Goal: Information Seeking & Learning: Find specific fact

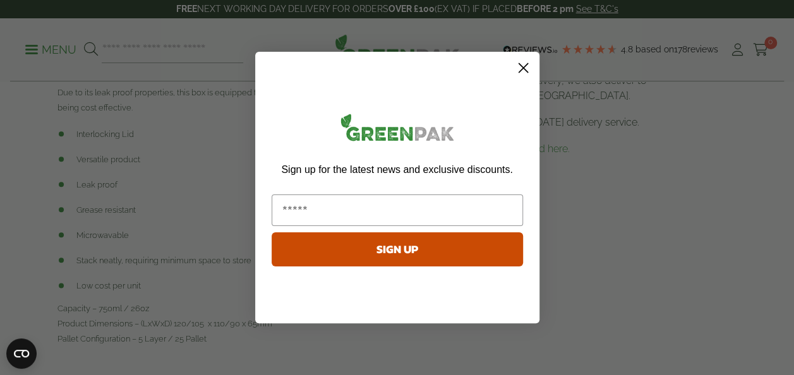
scroll to position [619, 0]
click at [524, 64] on circle "Close dialog" at bounding box center [522, 67] width 21 height 21
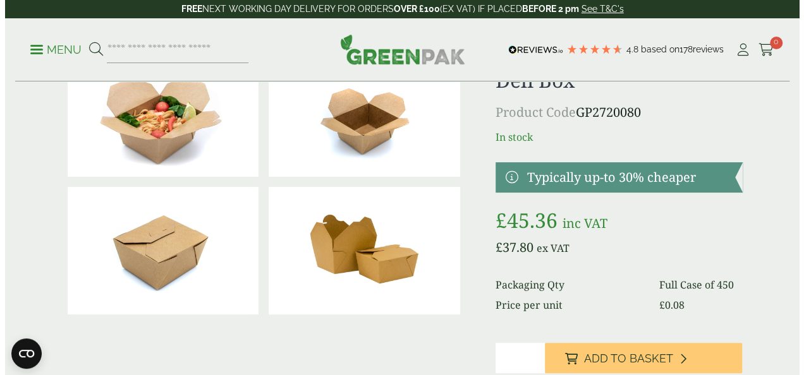
scroll to position [0, 0]
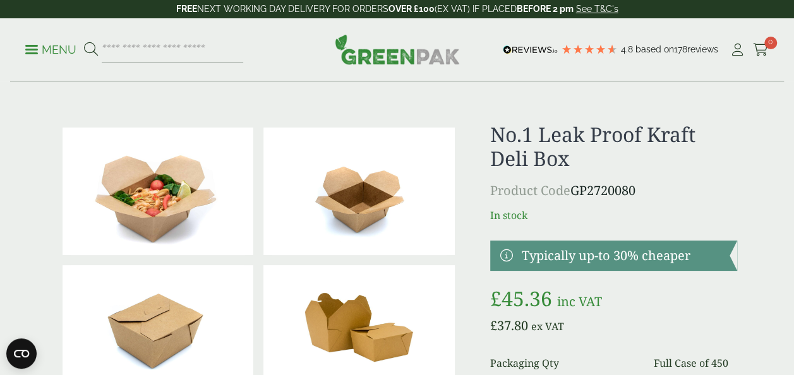
click at [63, 45] on p "Menu" at bounding box center [50, 49] width 51 height 15
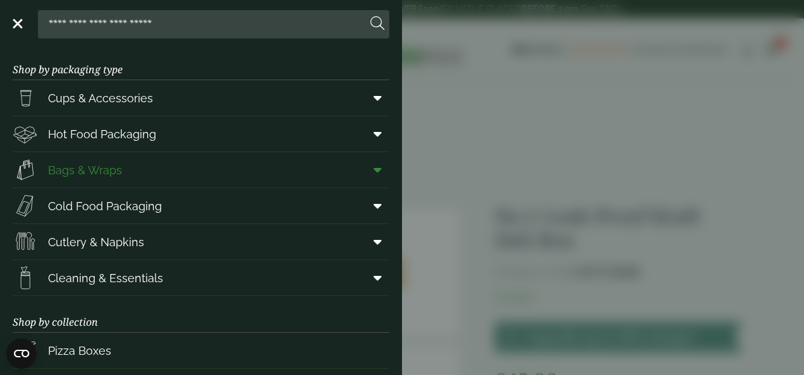
click at [73, 169] on span "Bags & Wraps" at bounding box center [85, 170] width 74 height 17
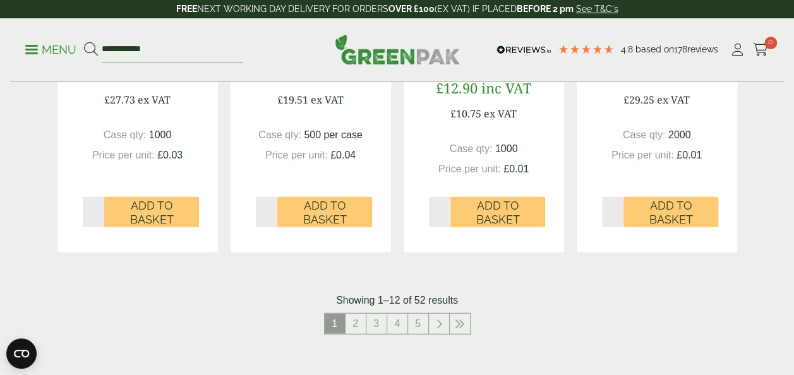
scroll to position [1367, 0]
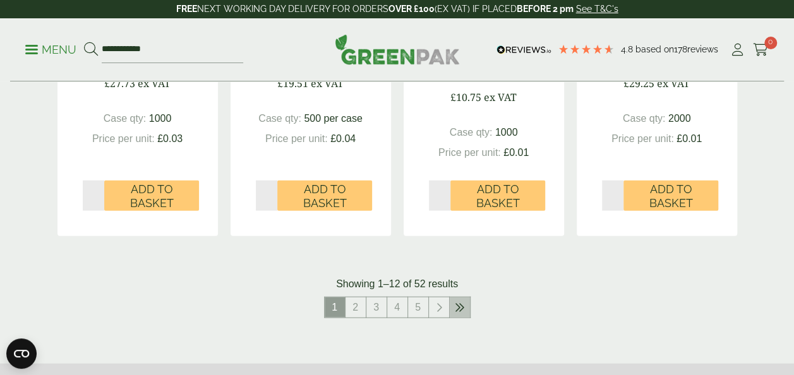
click at [465, 303] on link at bounding box center [460, 308] width 20 height 20
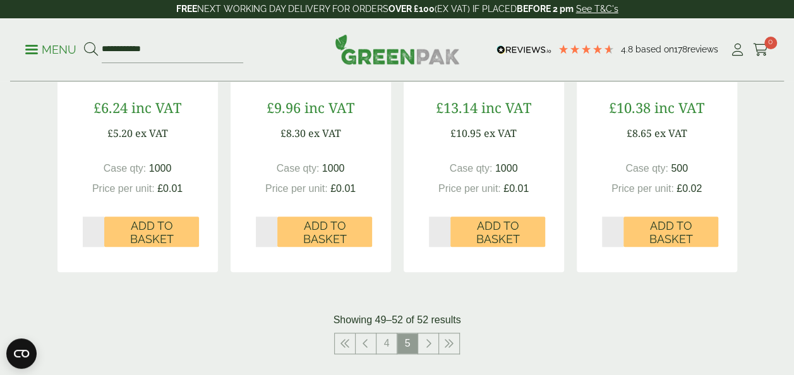
scroll to position [495, 0]
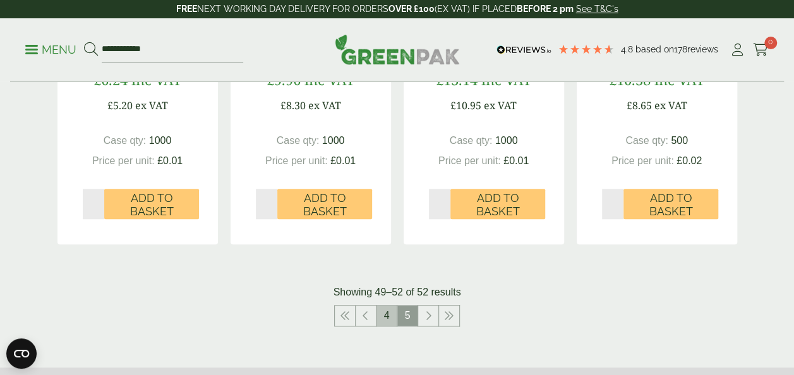
click at [385, 306] on link "4" at bounding box center [387, 316] width 20 height 20
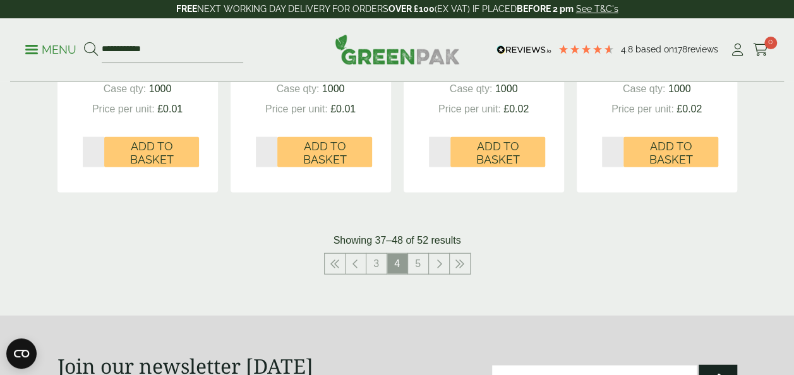
scroll to position [1394, 0]
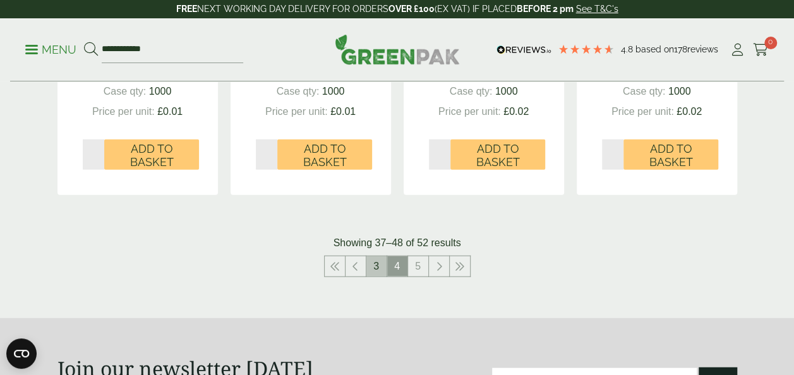
click at [375, 264] on link "3" at bounding box center [376, 267] width 20 height 20
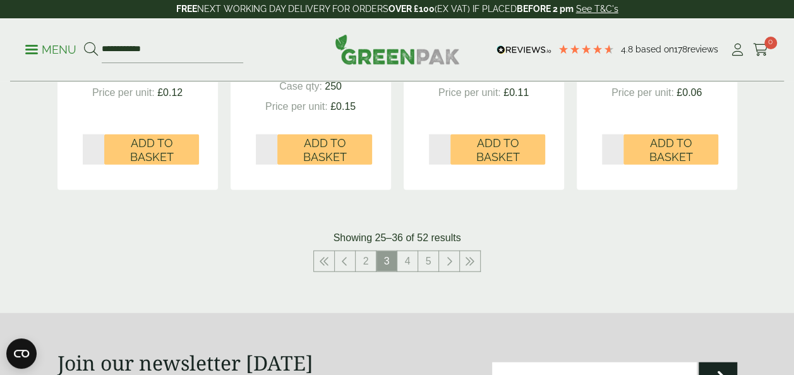
scroll to position [1411, 0]
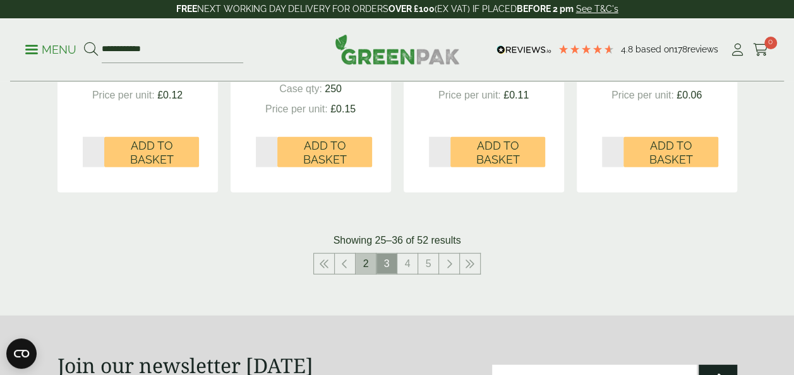
click at [363, 265] on link "2" at bounding box center [366, 264] width 20 height 20
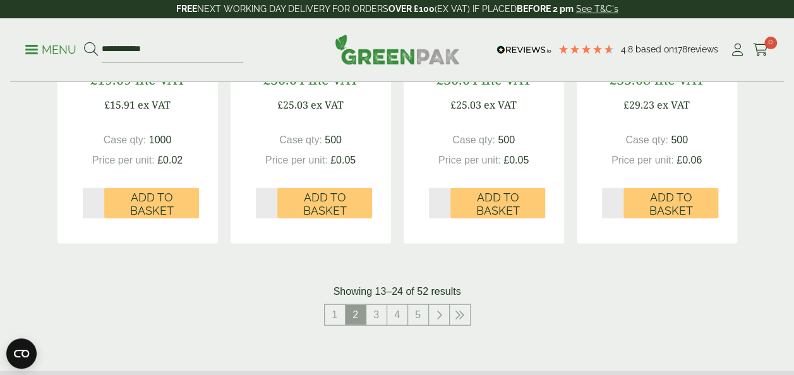
scroll to position [1349, 0]
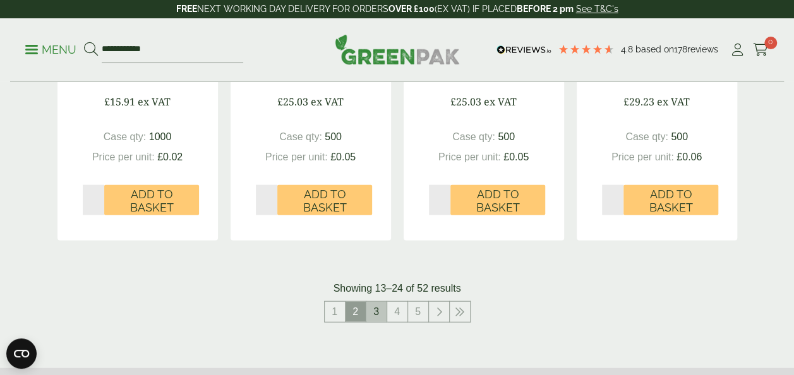
click at [374, 308] on link "3" at bounding box center [376, 312] width 20 height 20
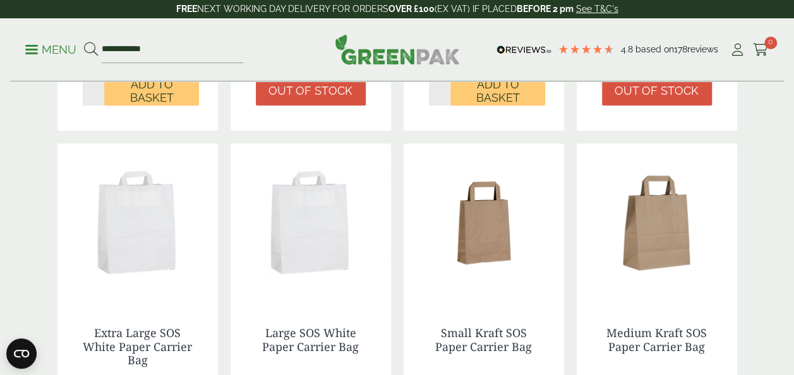
scroll to position [605, 0]
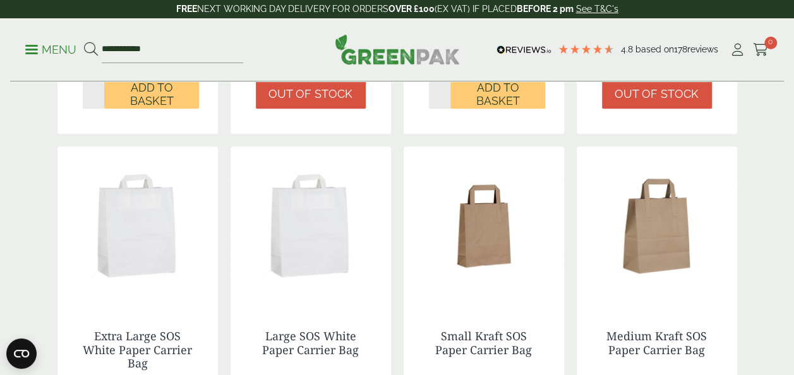
click at [116, 251] on img at bounding box center [137, 226] width 160 height 158
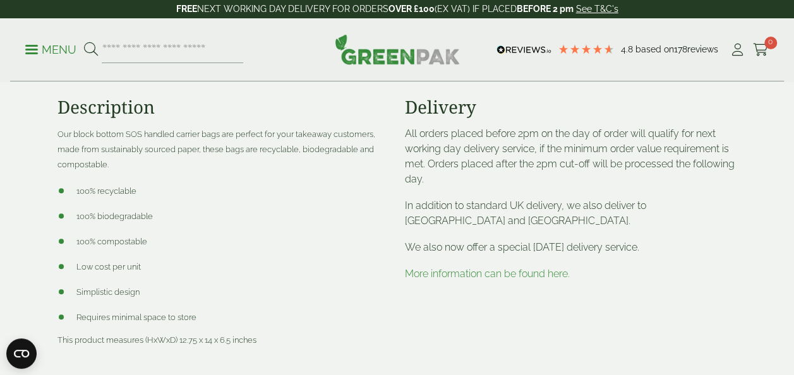
scroll to position [493, 0]
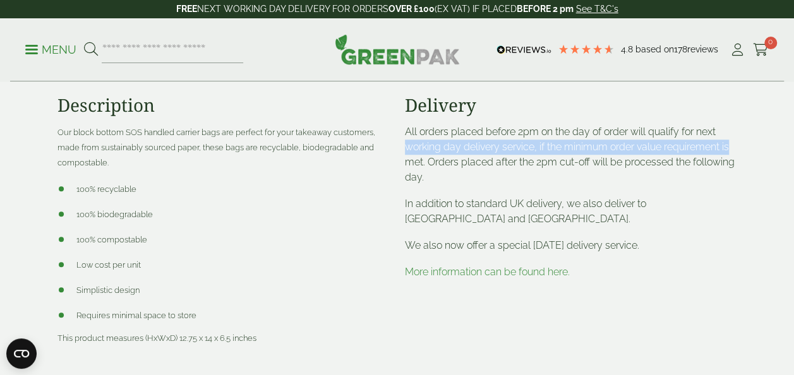
drag, startPoint x: 790, startPoint y: 148, endPoint x: 799, endPoint y: 121, distance: 28.0
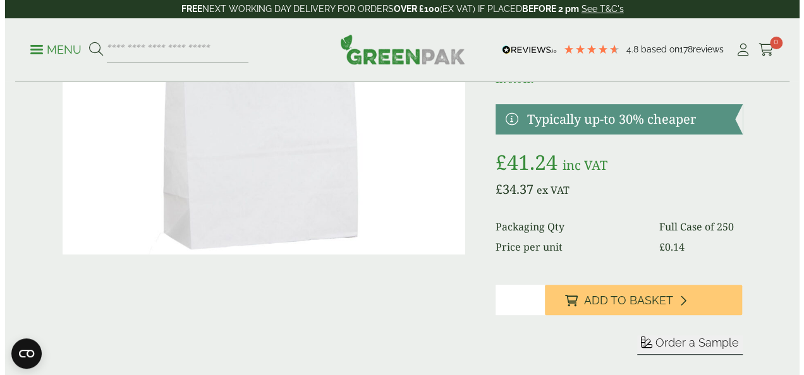
scroll to position [169, 0]
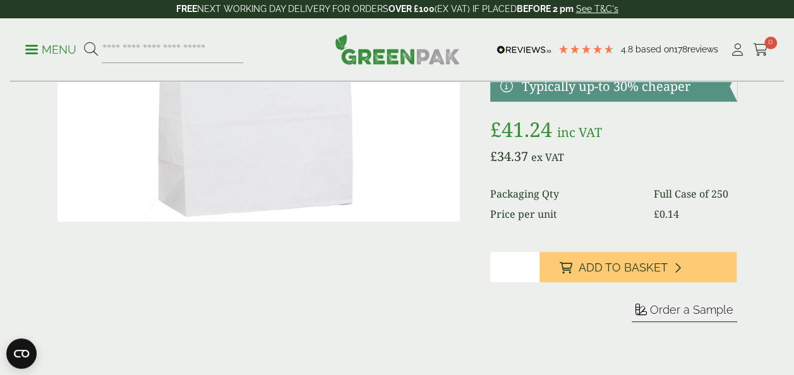
click at [674, 317] on button "Order a Sample" at bounding box center [685, 313] width 106 height 20
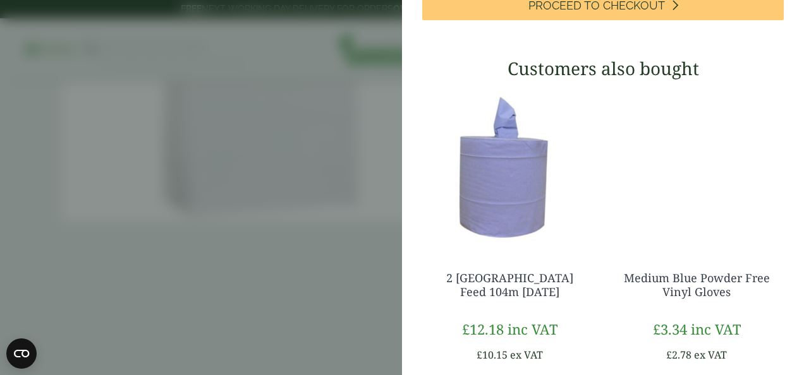
scroll to position [95, 0]
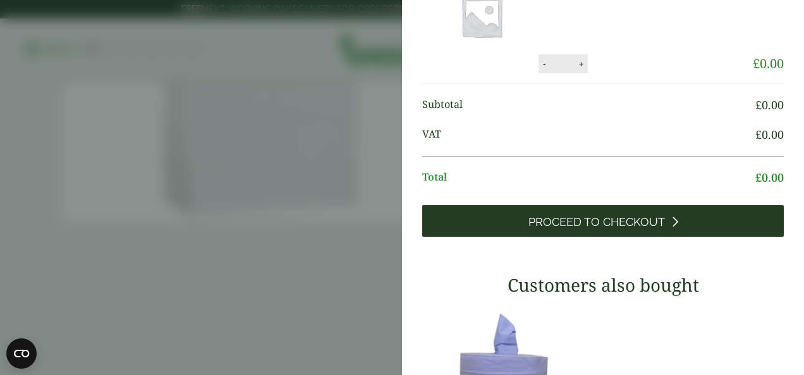
click at [599, 215] on span "Proceed to Checkout" at bounding box center [596, 222] width 136 height 14
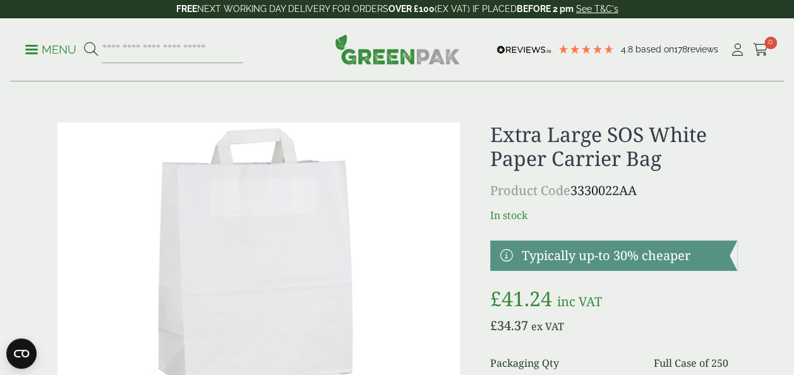
drag, startPoint x: 639, startPoint y: 191, endPoint x: 575, endPoint y: 195, distance: 64.6
click at [575, 195] on p "Product Code 3330022AA" at bounding box center [613, 190] width 247 height 19
copy p "3330022AA"
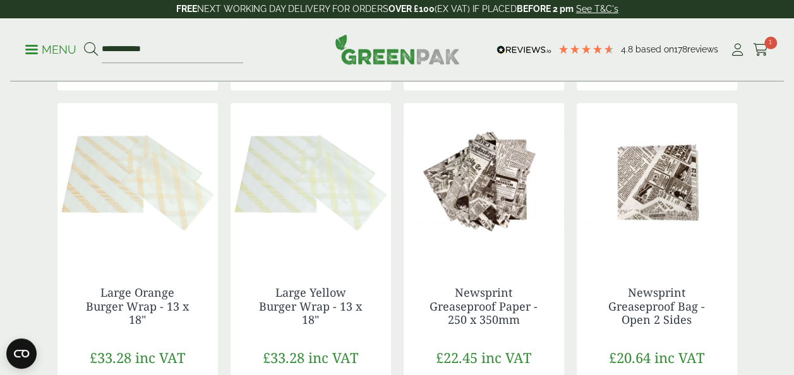
scroll to position [200, 0]
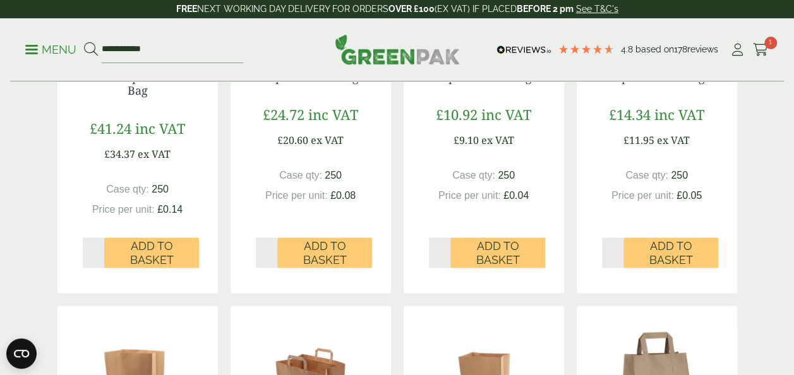
scroll to position [887, 0]
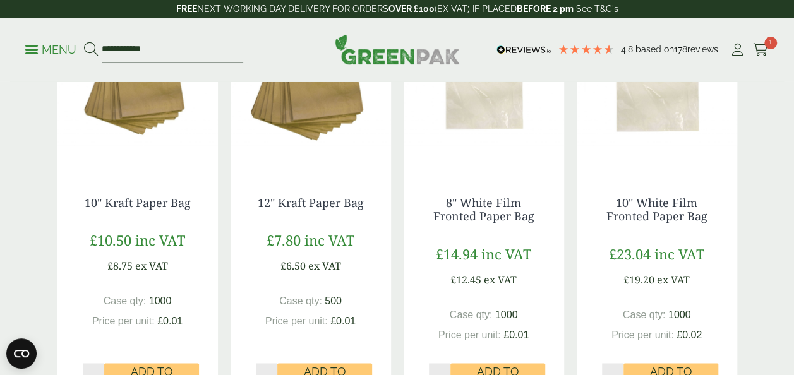
scroll to position [387, 0]
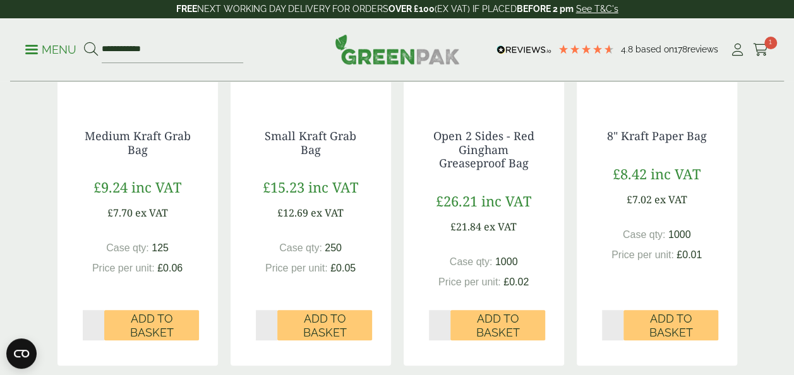
scroll to position [495, 0]
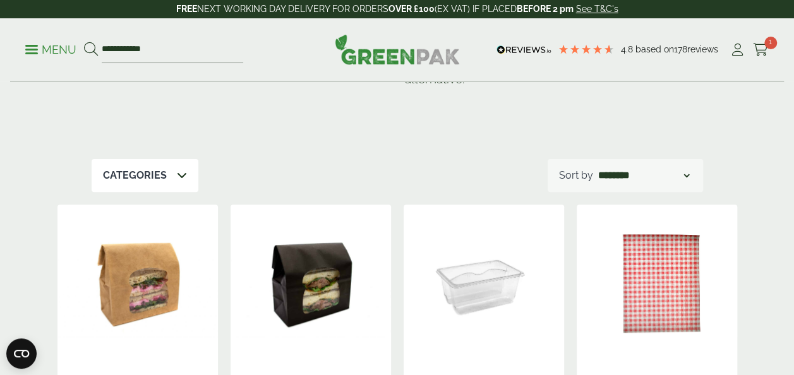
scroll to position [132, 0]
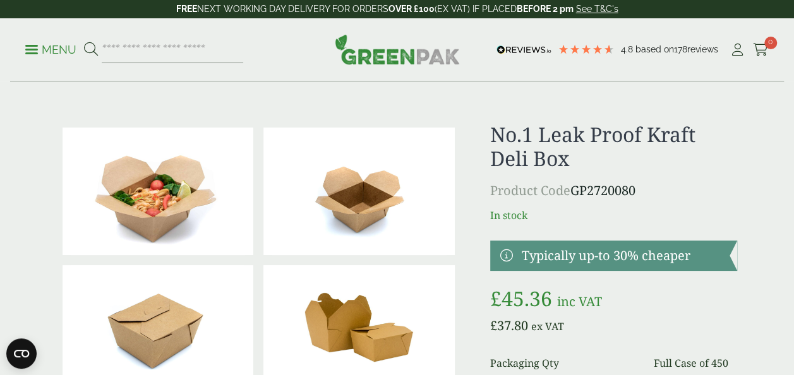
drag, startPoint x: 641, startPoint y: 188, endPoint x: 573, endPoint y: 197, distance: 68.7
click at [573, 197] on p "Product Code GP2720080" at bounding box center [613, 190] width 247 height 19
copy p "GP2720080"
click at [70, 51] on p "Menu" at bounding box center [50, 49] width 51 height 15
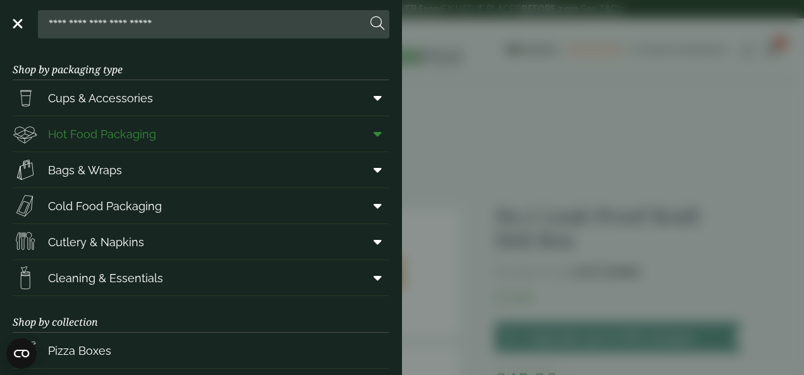
click at [96, 135] on span "Hot Food Packaging" at bounding box center [102, 134] width 108 height 17
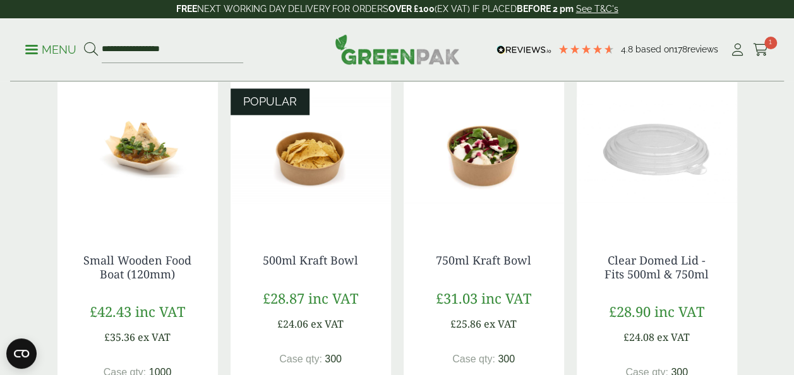
scroll to position [776, 0]
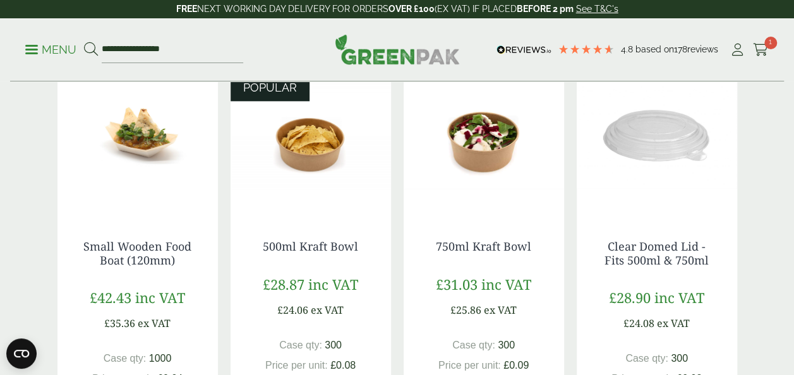
click at [771, 179] on div "Hot Food Packaging Our extensive range of recyclable food packaging offers a gr…" at bounding box center [397, 137] width 794 height 1662
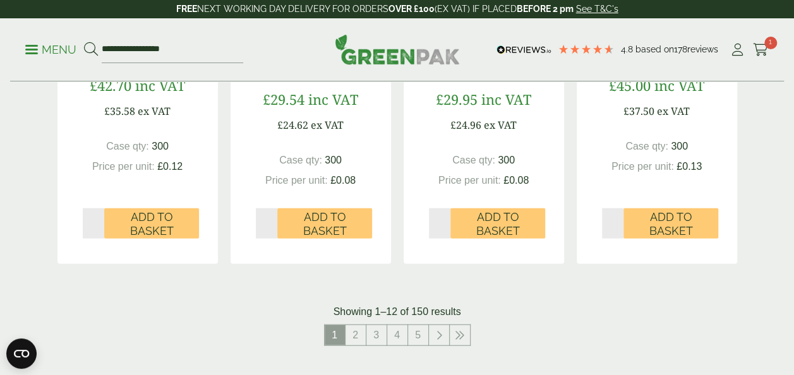
scroll to position [1413, 0]
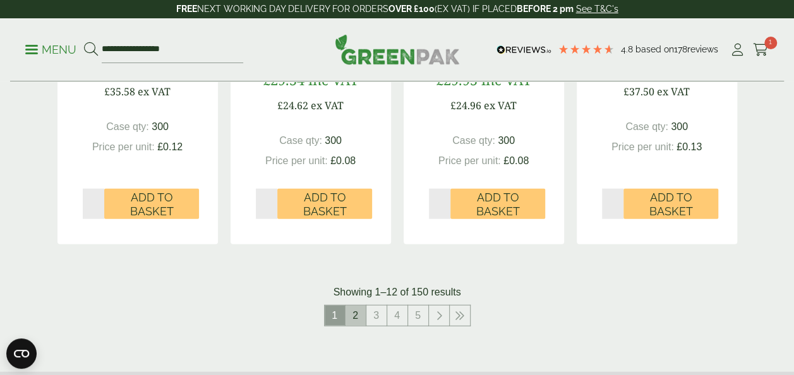
click at [354, 314] on link "2" at bounding box center [356, 316] width 20 height 20
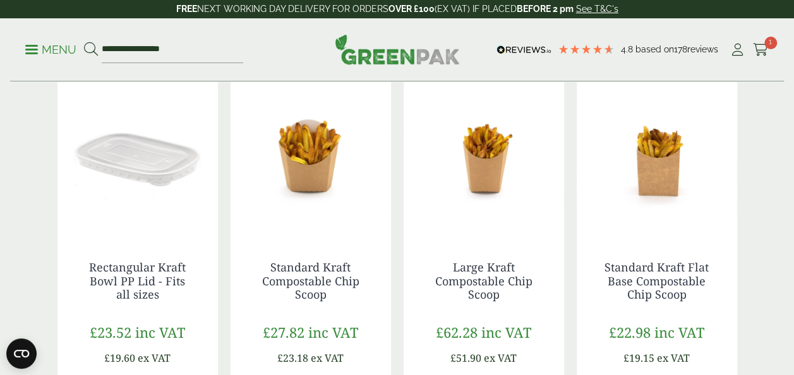
scroll to position [1194, 0]
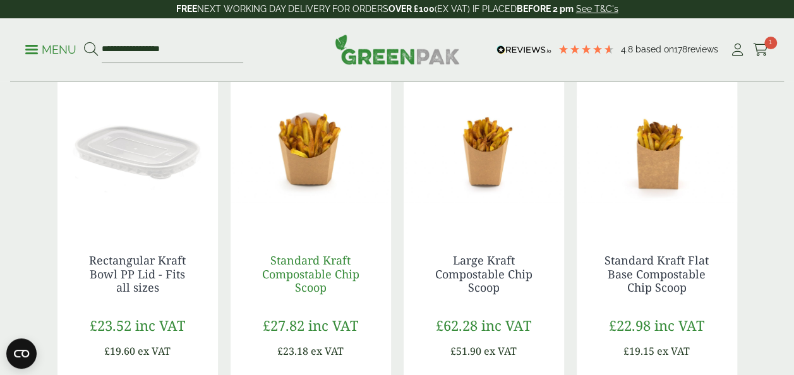
click at [321, 267] on link "Standard Kraft Compostable Chip Scoop" at bounding box center [310, 274] width 97 height 42
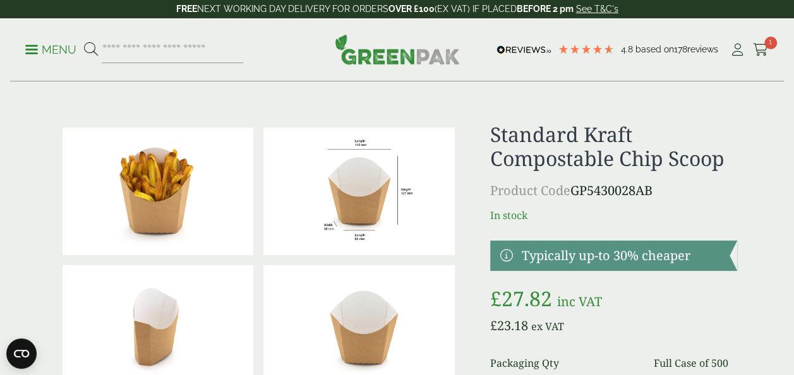
drag, startPoint x: 657, startPoint y: 191, endPoint x: 574, endPoint y: 192, distance: 83.4
click at [574, 192] on p "Product Code GP5430028AB" at bounding box center [613, 190] width 247 height 19
copy p "GP5430028AB"
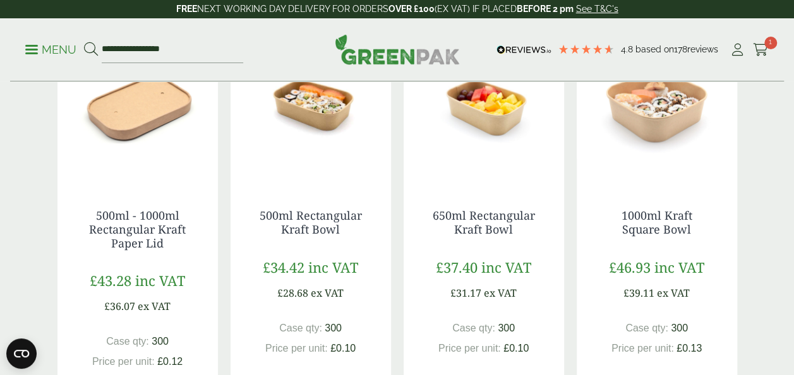
scroll to position [372, 0]
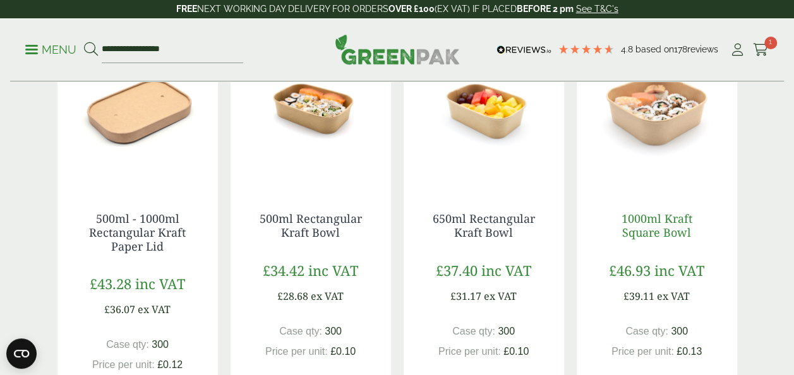
click at [645, 225] on link "1000ml Kraft Square Bowl" at bounding box center [657, 225] width 71 height 29
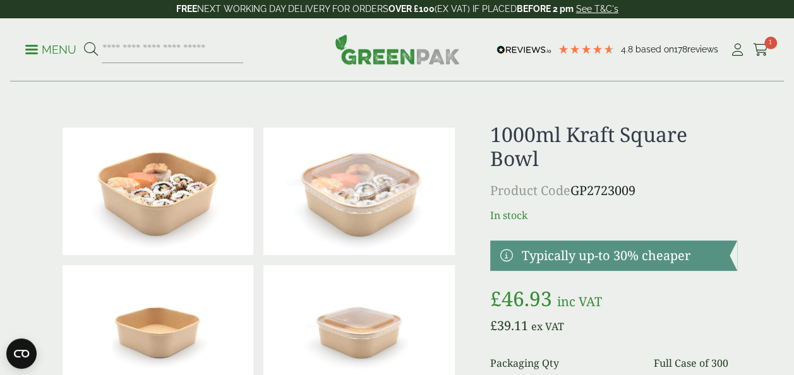
drag, startPoint x: 638, startPoint y: 187, endPoint x: 572, endPoint y: 184, distance: 65.8
click at [572, 184] on p "Product Code GP2723009" at bounding box center [613, 190] width 247 height 19
copy p "GP2723009"
click at [60, 47] on p "Menu" at bounding box center [50, 49] width 51 height 15
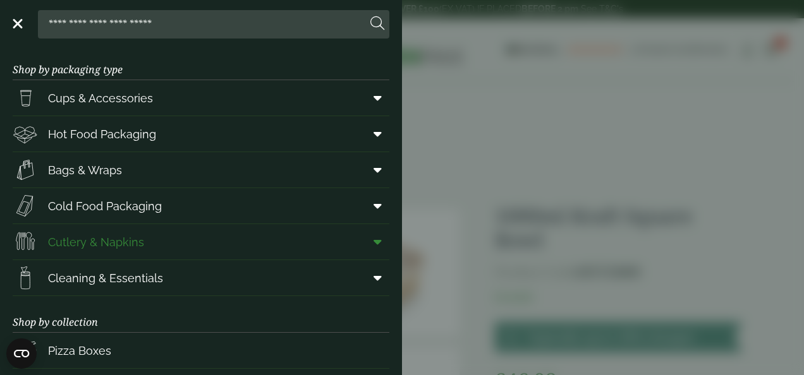
click at [65, 242] on span "Cutlery & Napkins" at bounding box center [96, 242] width 96 height 17
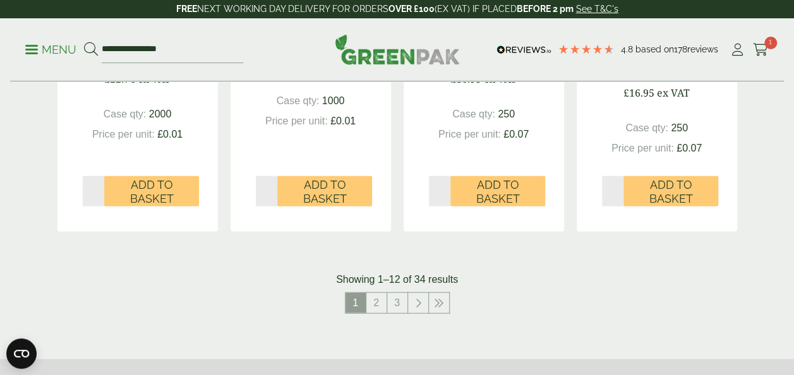
scroll to position [1428, 0]
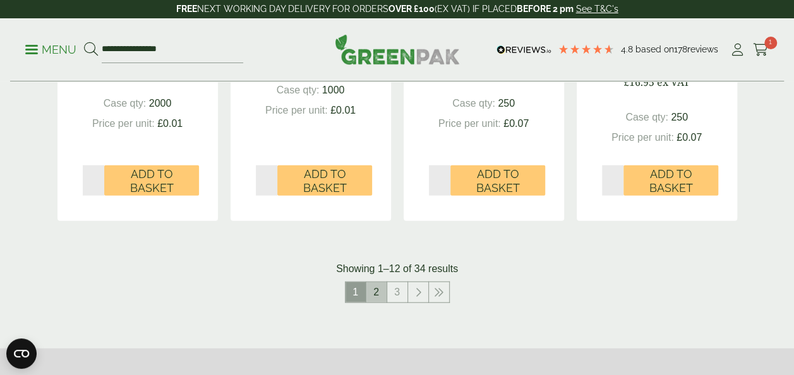
click at [378, 289] on link "2" at bounding box center [376, 292] width 20 height 20
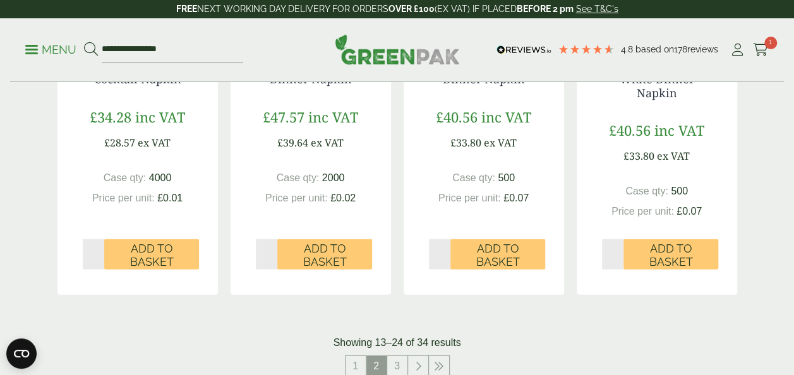
scroll to position [1393, 0]
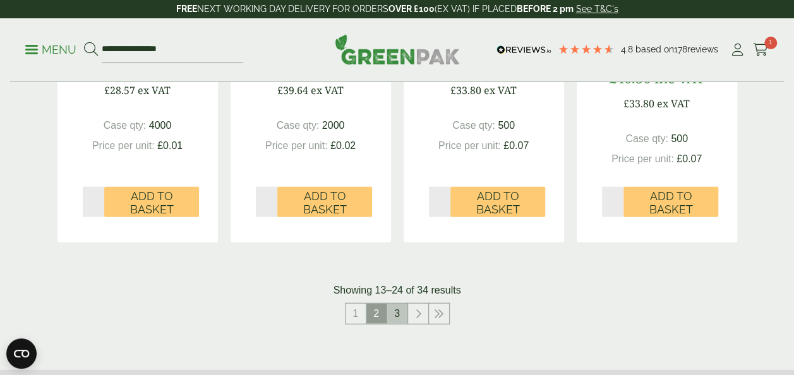
click at [396, 308] on link "3" at bounding box center [397, 314] width 20 height 20
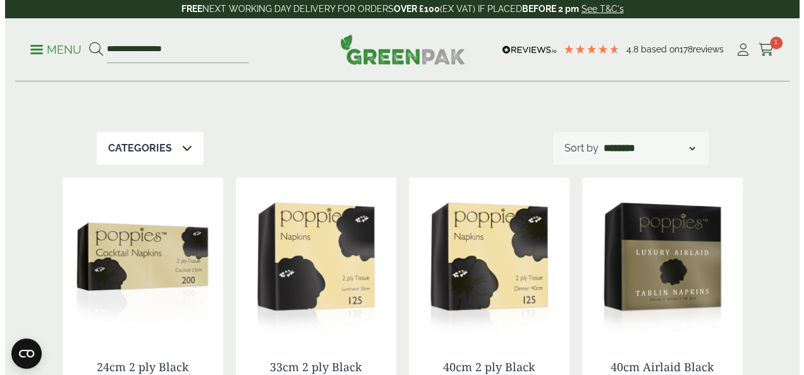
scroll to position [164, 0]
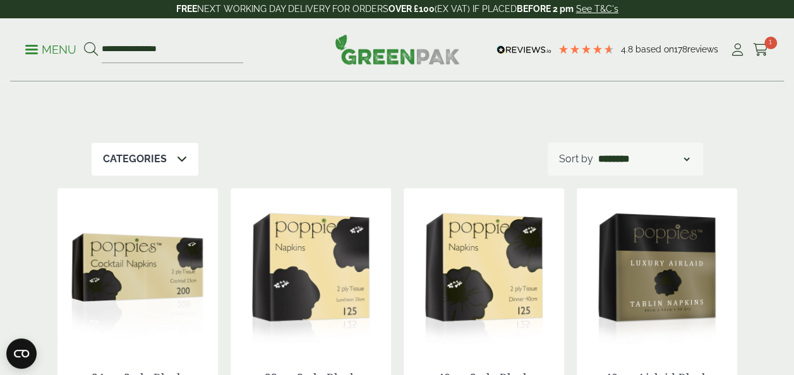
click at [35, 47] on p "Menu" at bounding box center [50, 49] width 51 height 15
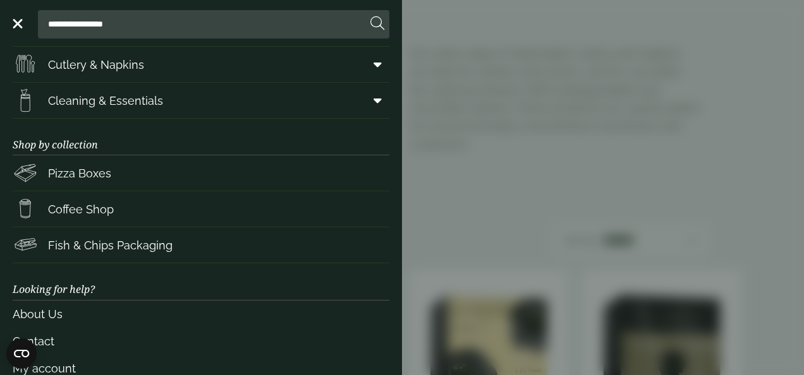
scroll to position [178, 0]
click at [139, 248] on span "Fish & Chips Packaging" at bounding box center [110, 244] width 124 height 17
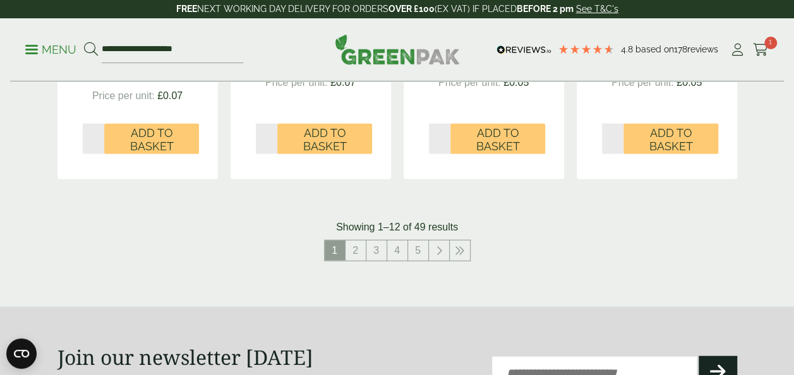
scroll to position [1456, 0]
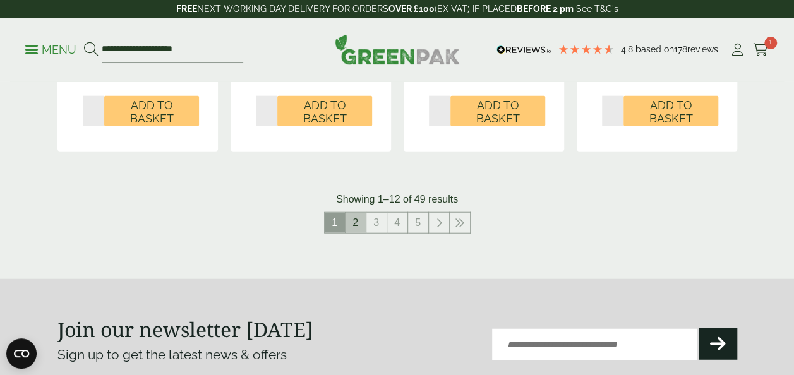
click at [358, 217] on link "2" at bounding box center [356, 223] width 20 height 20
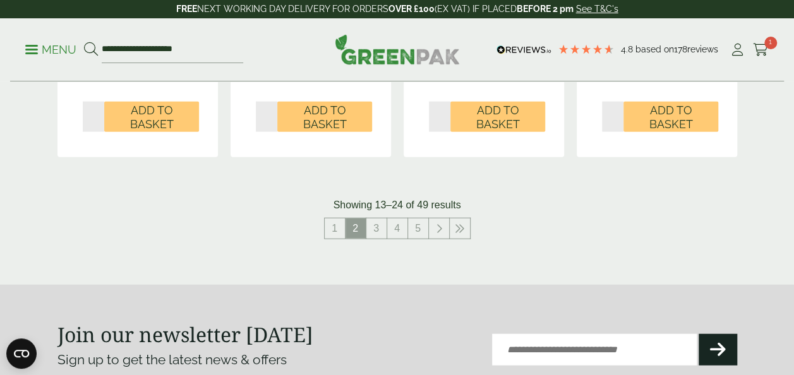
scroll to position [1431, 0]
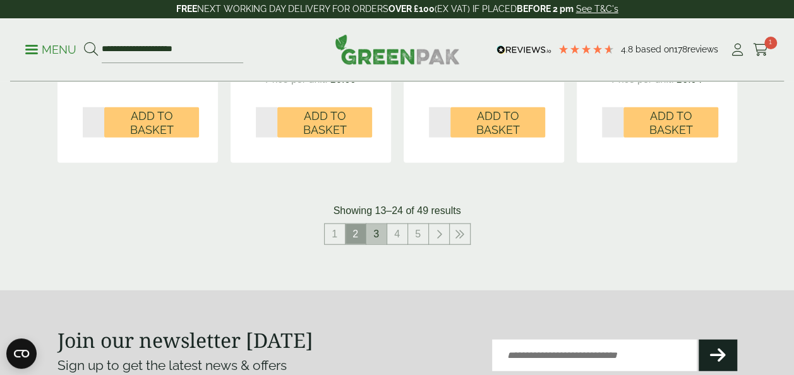
click at [381, 236] on link "3" at bounding box center [376, 234] width 20 height 20
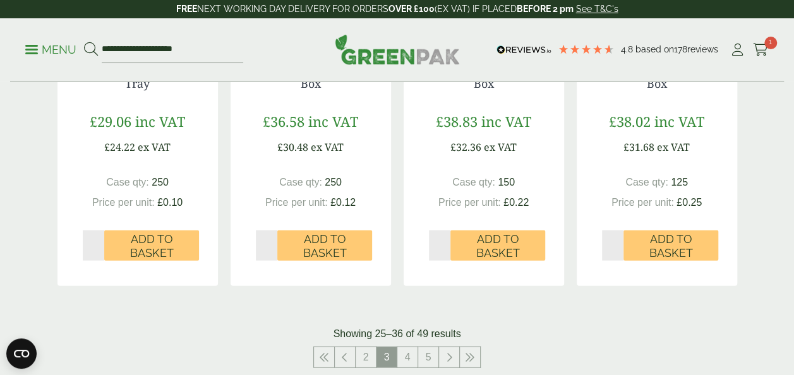
scroll to position [1324, 0]
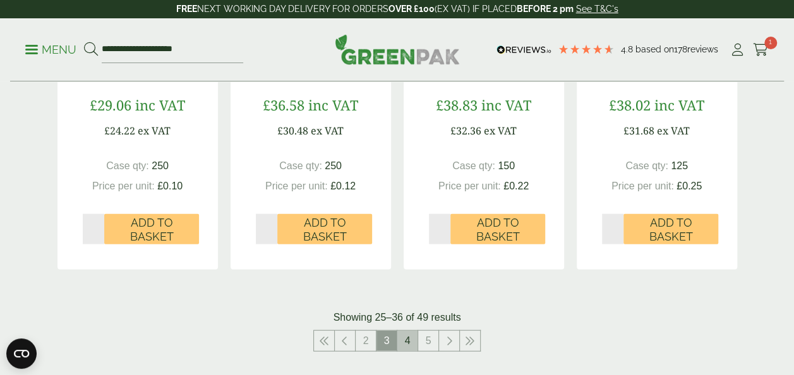
click at [411, 331] on link "4" at bounding box center [407, 341] width 20 height 20
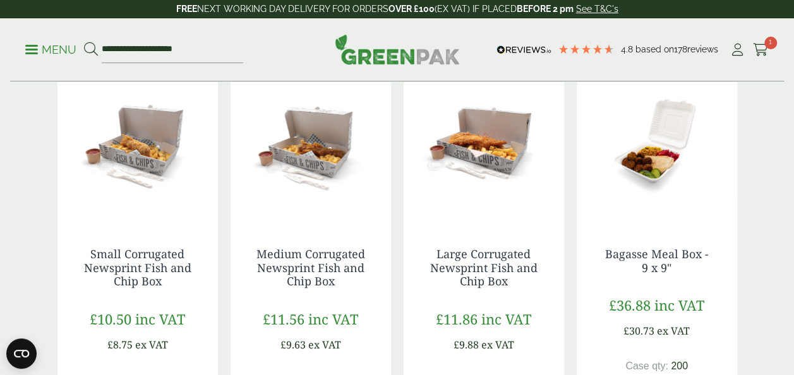
scroll to position [684, 0]
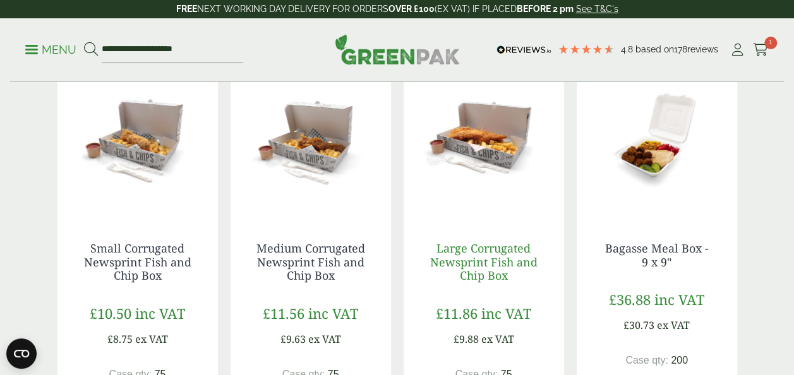
click at [483, 248] on link "Large Corrugated Newsprint Fish and Chip Box" at bounding box center [483, 262] width 107 height 42
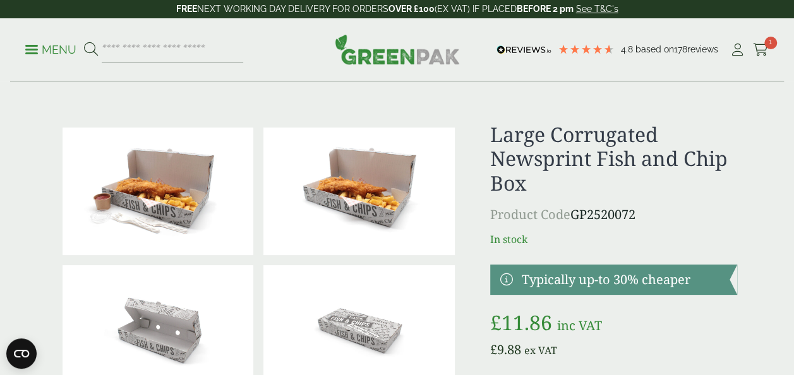
drag, startPoint x: 640, startPoint y: 209, endPoint x: 578, endPoint y: 216, distance: 63.0
click at [578, 216] on p "Product Code GP2520072" at bounding box center [613, 214] width 247 height 19
copy p "GP2520072"
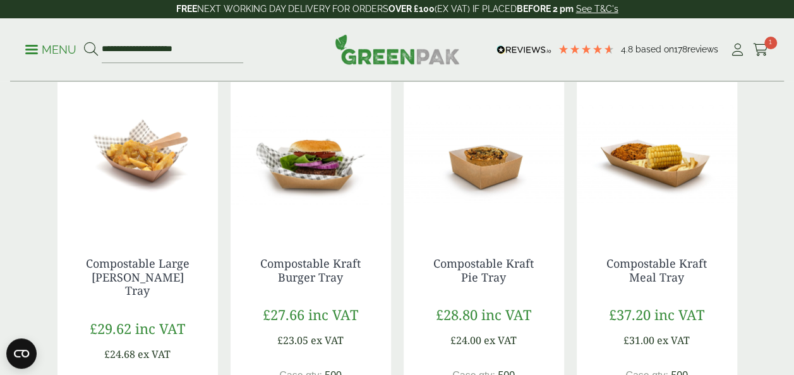
scroll to position [221, 0]
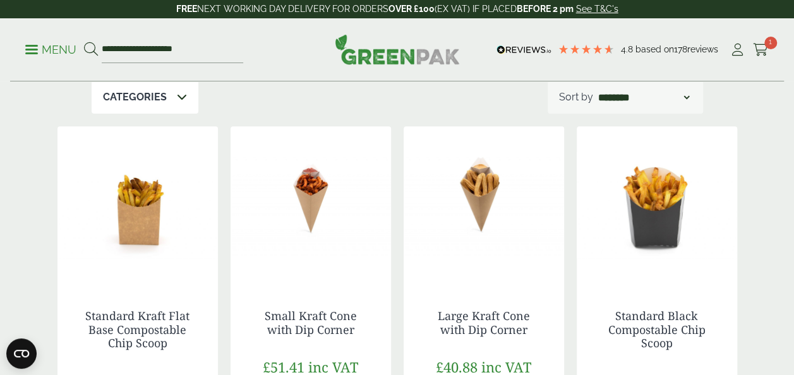
scroll to position [165, 0]
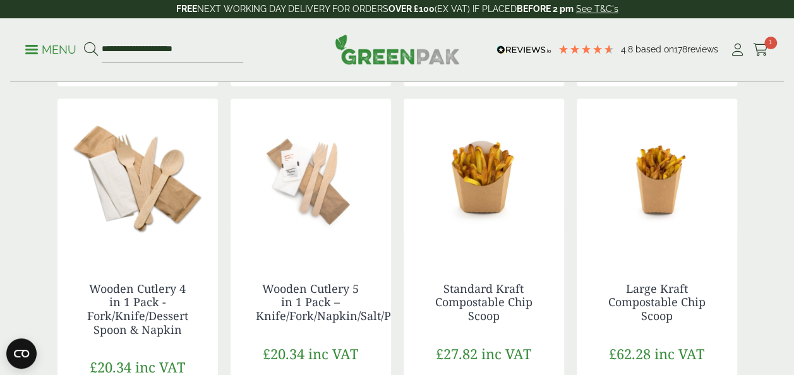
scroll to position [1068, 0]
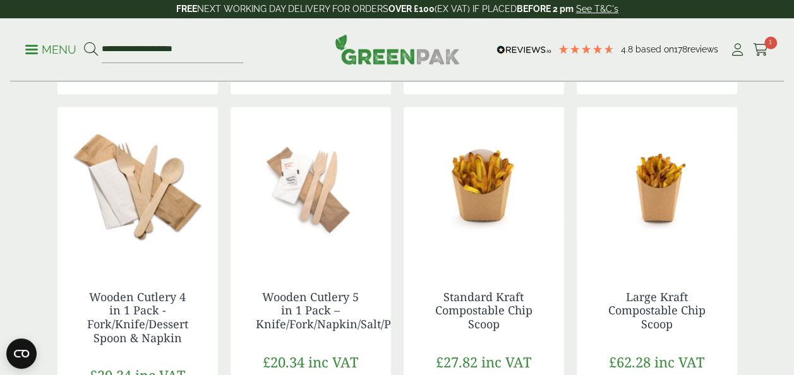
click at [326, 197] on img at bounding box center [311, 186] width 160 height 158
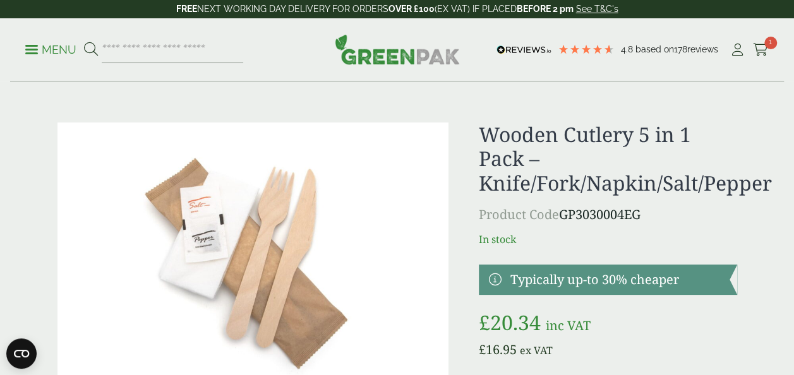
drag, startPoint x: 644, startPoint y: 216, endPoint x: 566, endPoint y: 210, distance: 78.6
click at [566, 210] on p "Product Code GP3030004EG" at bounding box center [608, 214] width 258 height 19
copy p "GP3030004EG"
click at [109, 47] on input "search" at bounding box center [173, 50] width 142 height 27
paste input "*********"
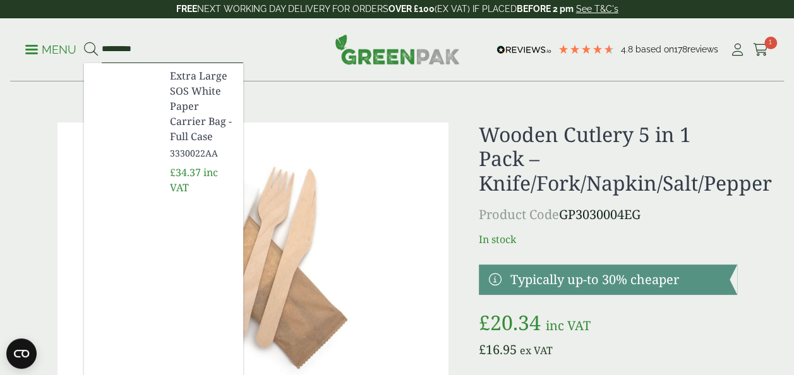
type input "*********"
click at [183, 80] on span "Extra Large SOS White Paper Carrier Bag - Full Case" at bounding box center [201, 106] width 63 height 76
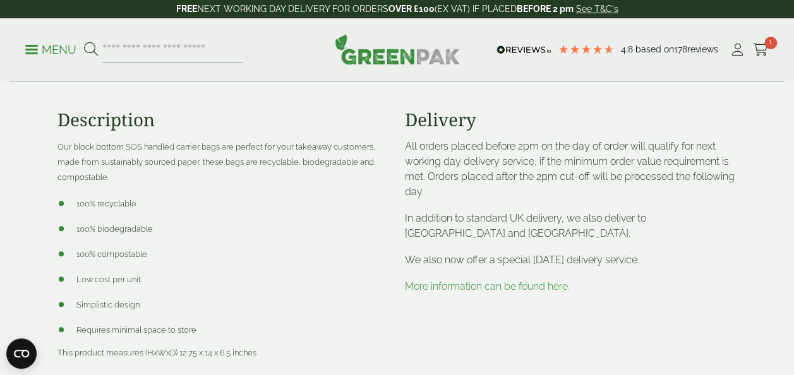
scroll to position [473, 0]
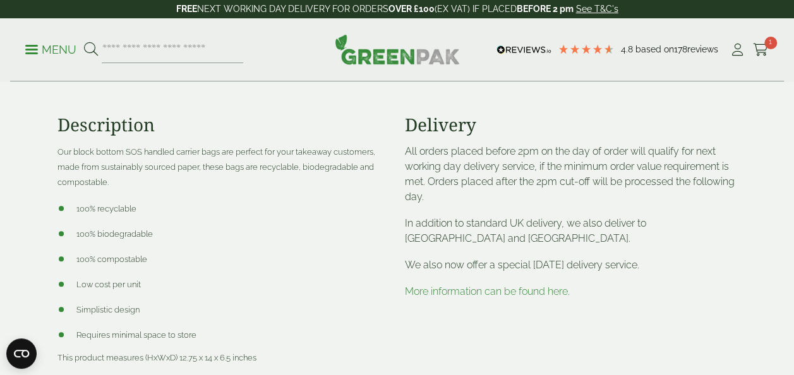
drag, startPoint x: 331, startPoint y: 57, endPoint x: 463, endPoint y: 91, distance: 135.8
click at [447, 68] on div "Menu 4.8 Based on 178 reviews My Account" at bounding box center [397, 49] width 774 height 63
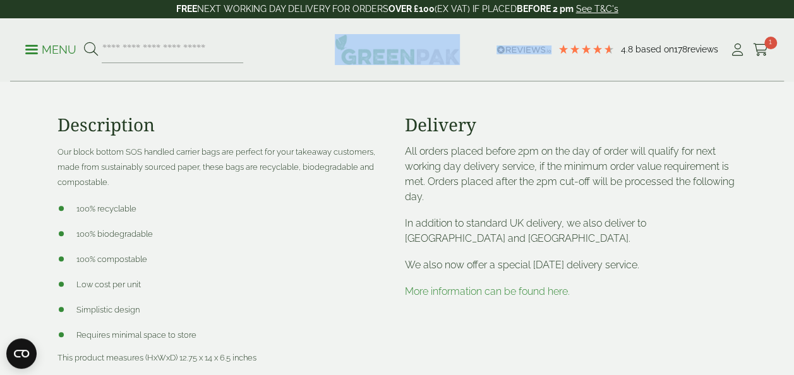
drag, startPoint x: 685, startPoint y: 58, endPoint x: 365, endPoint y: 70, distance: 319.9
click at [365, 70] on div "Menu 4.8 Based on 178 reviews My Account" at bounding box center [397, 49] width 774 height 63
copy div
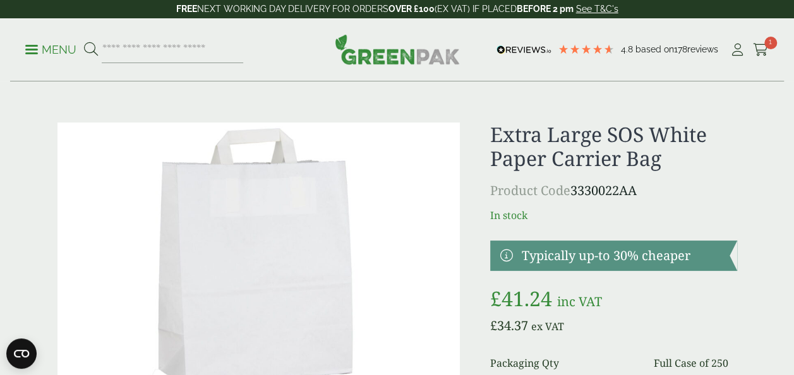
click at [351, 56] on img at bounding box center [397, 49] width 125 height 30
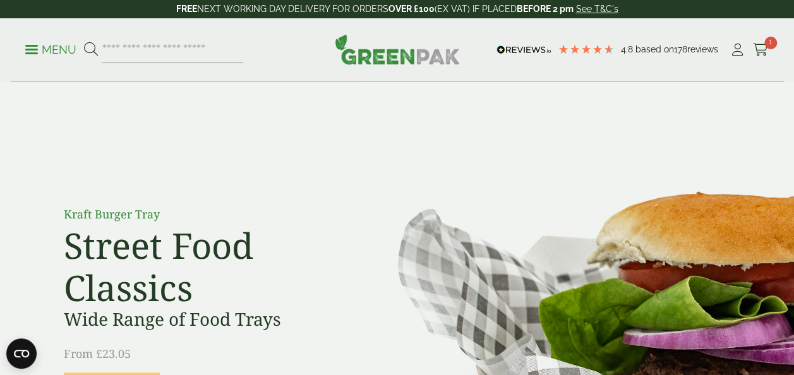
drag, startPoint x: 465, startPoint y: 59, endPoint x: 459, endPoint y: 52, distance: 9.9
click at [459, 52] on div "Menu 4.8 Based on 178 reviews My Account" at bounding box center [397, 49] width 774 height 63
